Goal: Information Seeking & Learning: Stay updated

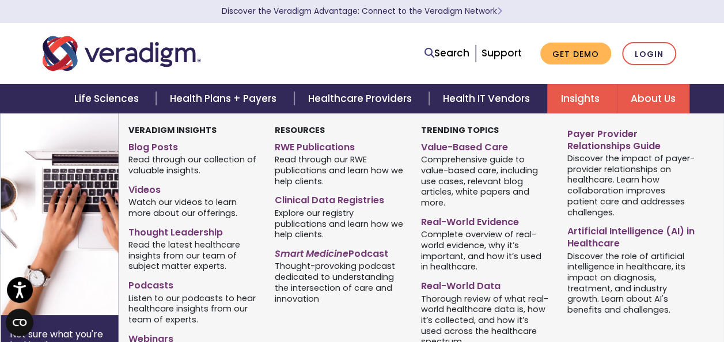
click at [600, 104] on link "Insights" at bounding box center [582, 98] width 70 height 29
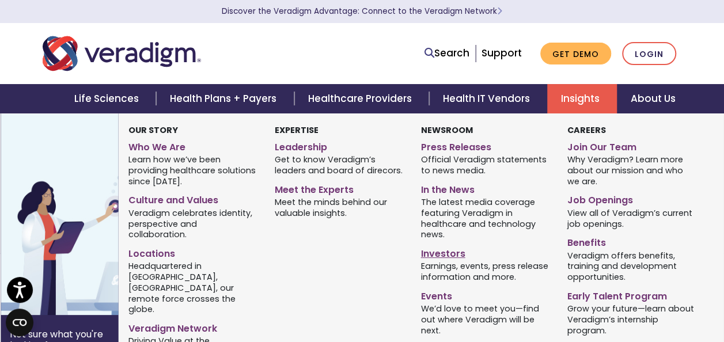
click at [452, 257] on link "Investors" at bounding box center [485, 252] width 129 height 17
